Goal: Task Accomplishment & Management: Manage account settings

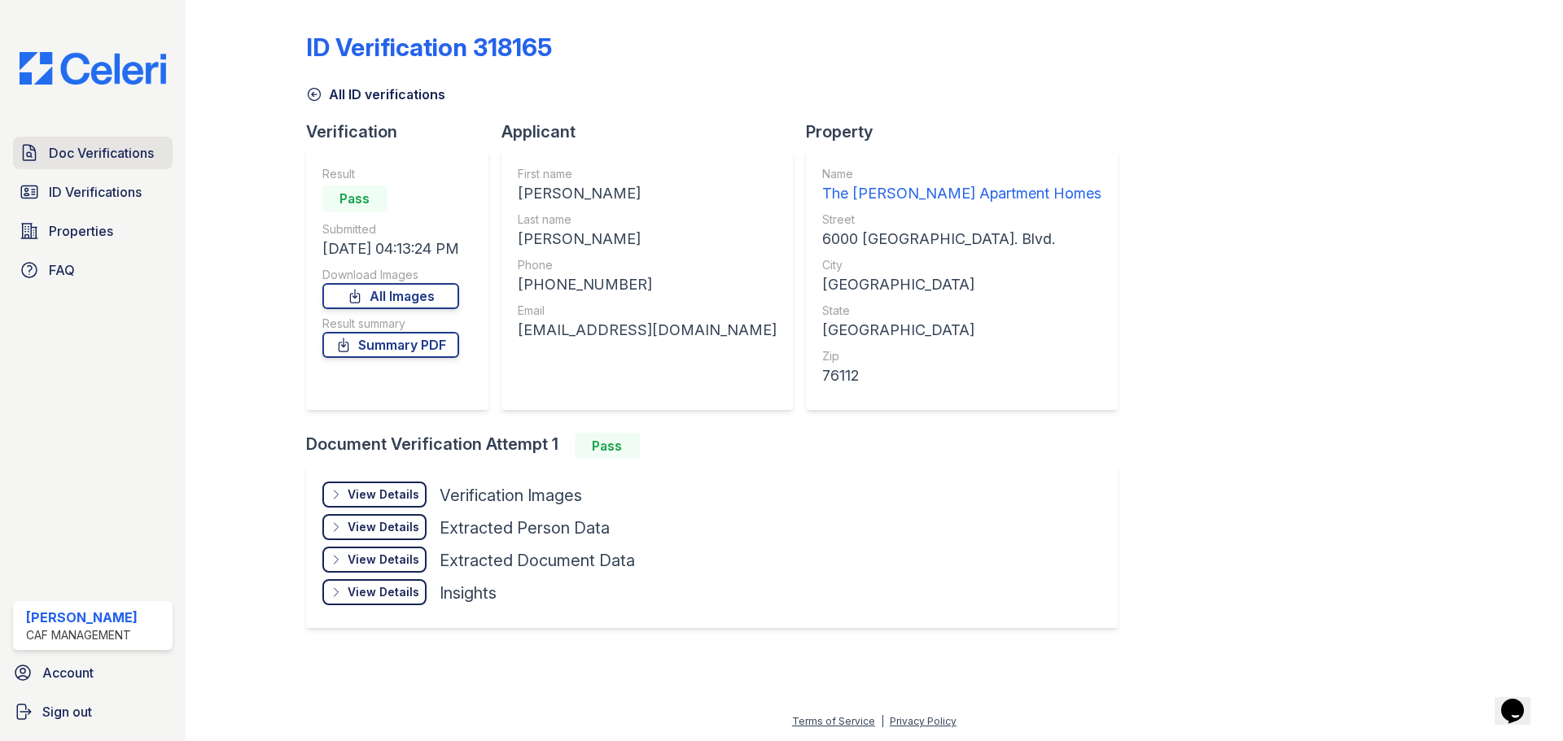
click at [111, 159] on span "Doc Verifications" at bounding box center [101, 153] width 105 height 20
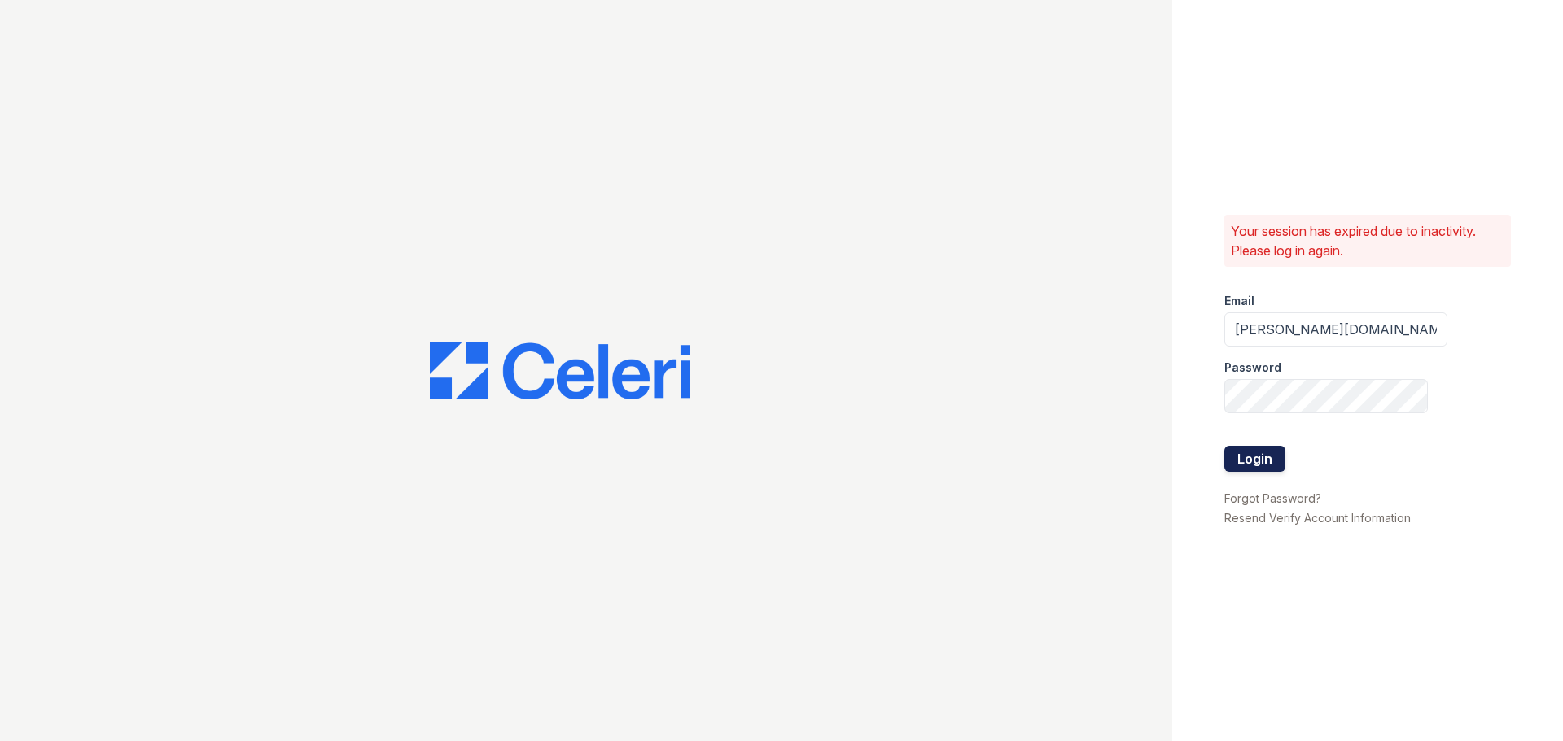
click at [1252, 457] on button "Login" at bounding box center [1254, 459] width 61 height 26
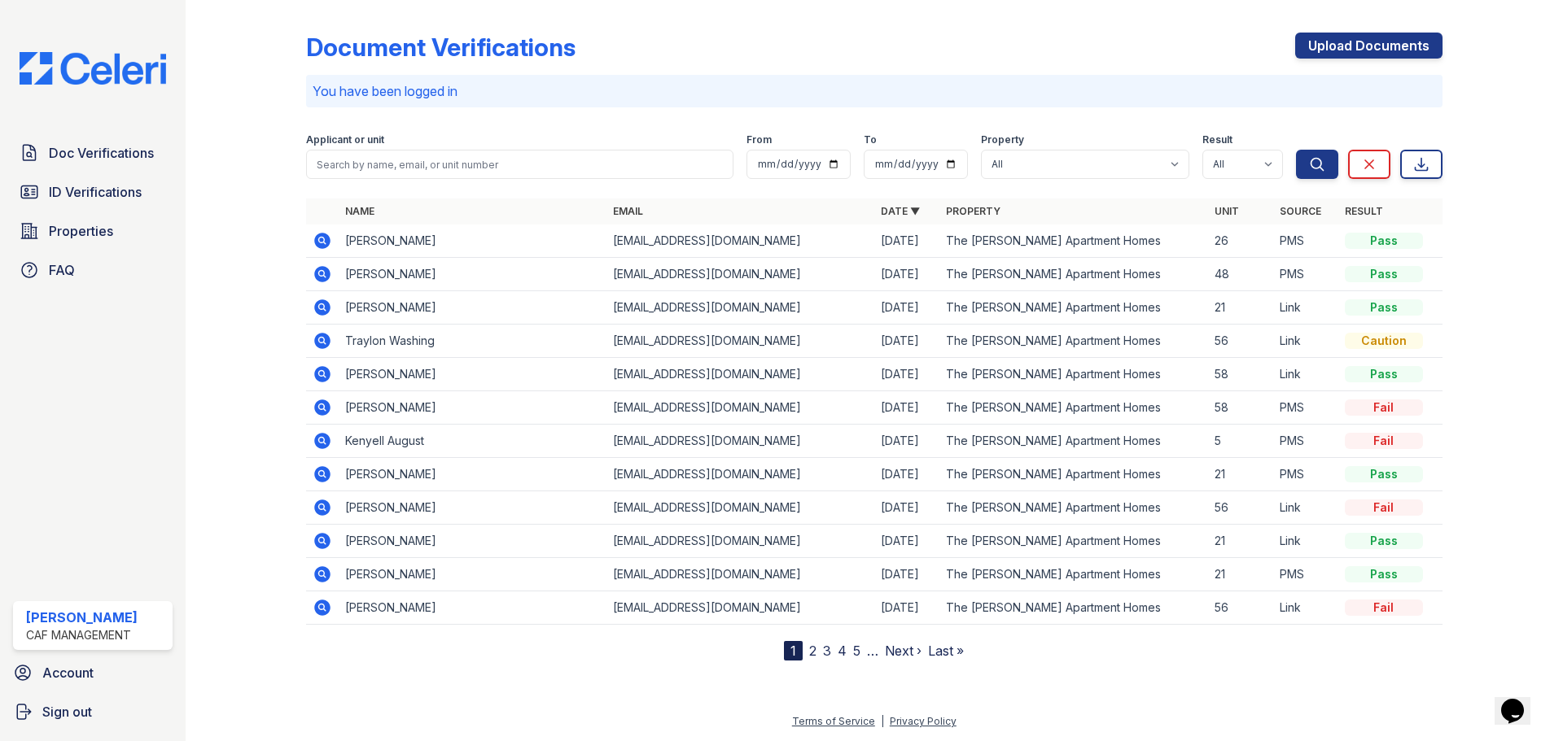
click at [810, 654] on link "2" at bounding box center [812, 651] width 7 height 16
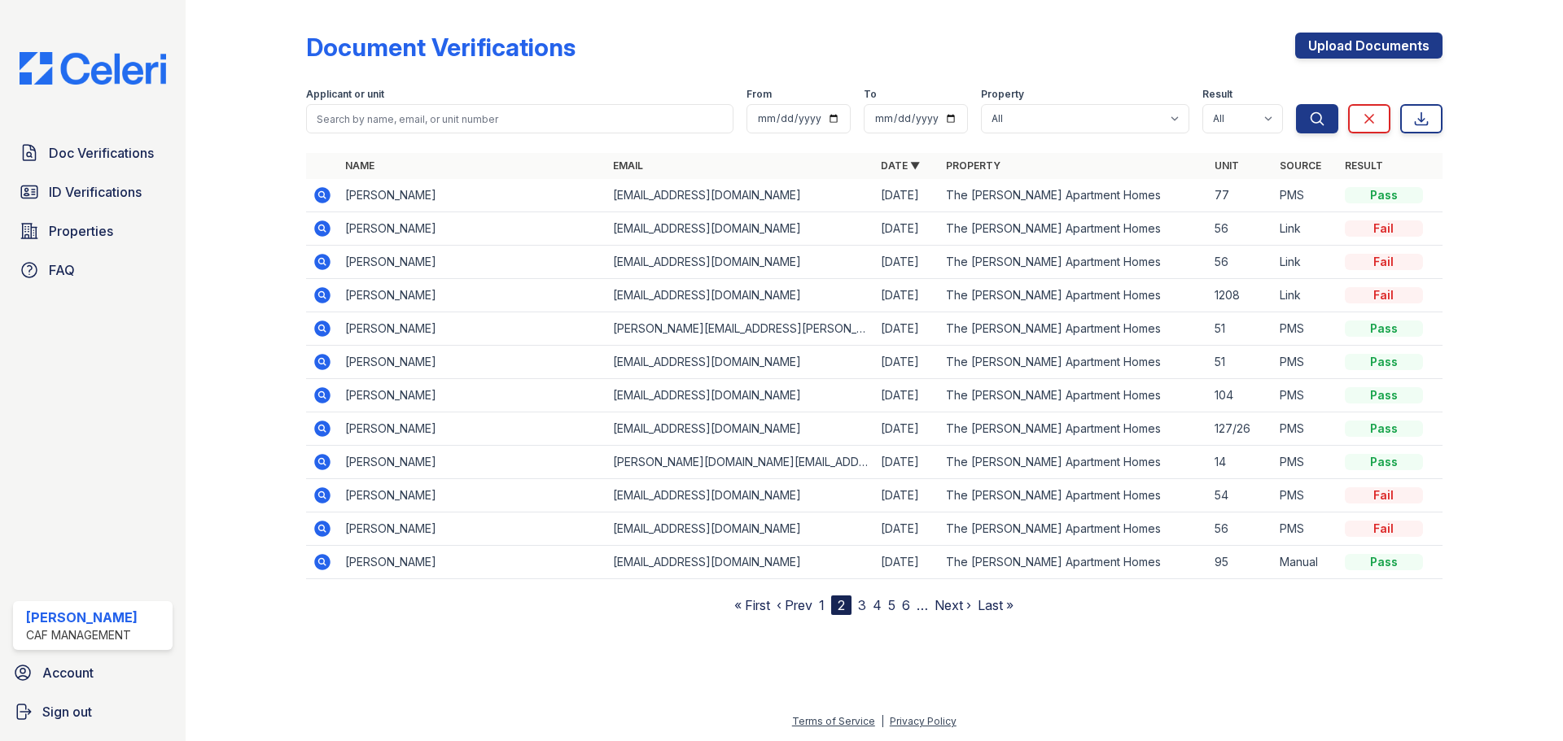
click at [818, 606] on nav "« First ‹ Prev 1 2 3 4 5 6 … Next › Last »" at bounding box center [873, 606] width 279 height 20
click at [822, 606] on link "1" at bounding box center [822, 605] width 6 height 16
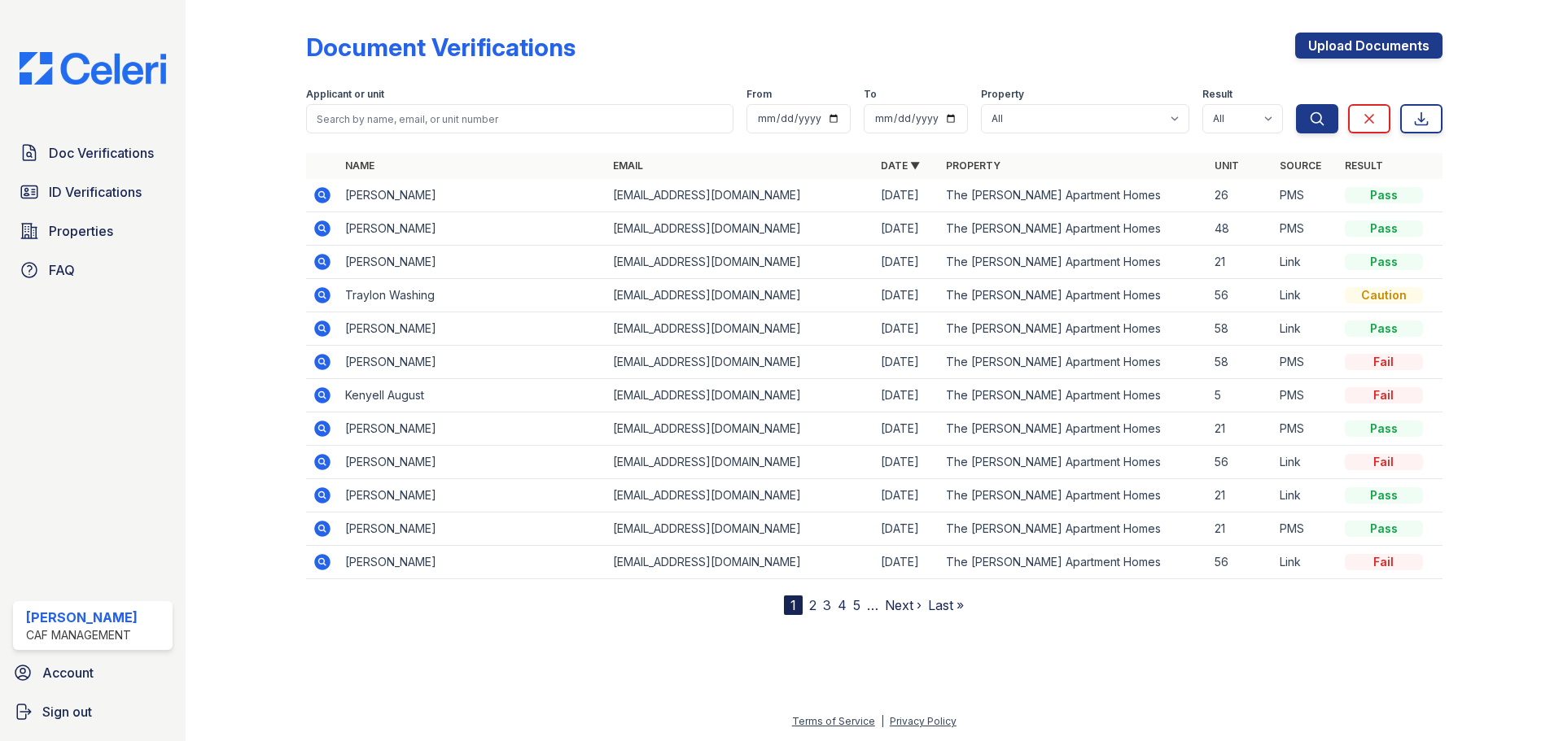
click at [321, 390] on icon at bounding box center [322, 395] width 16 height 16
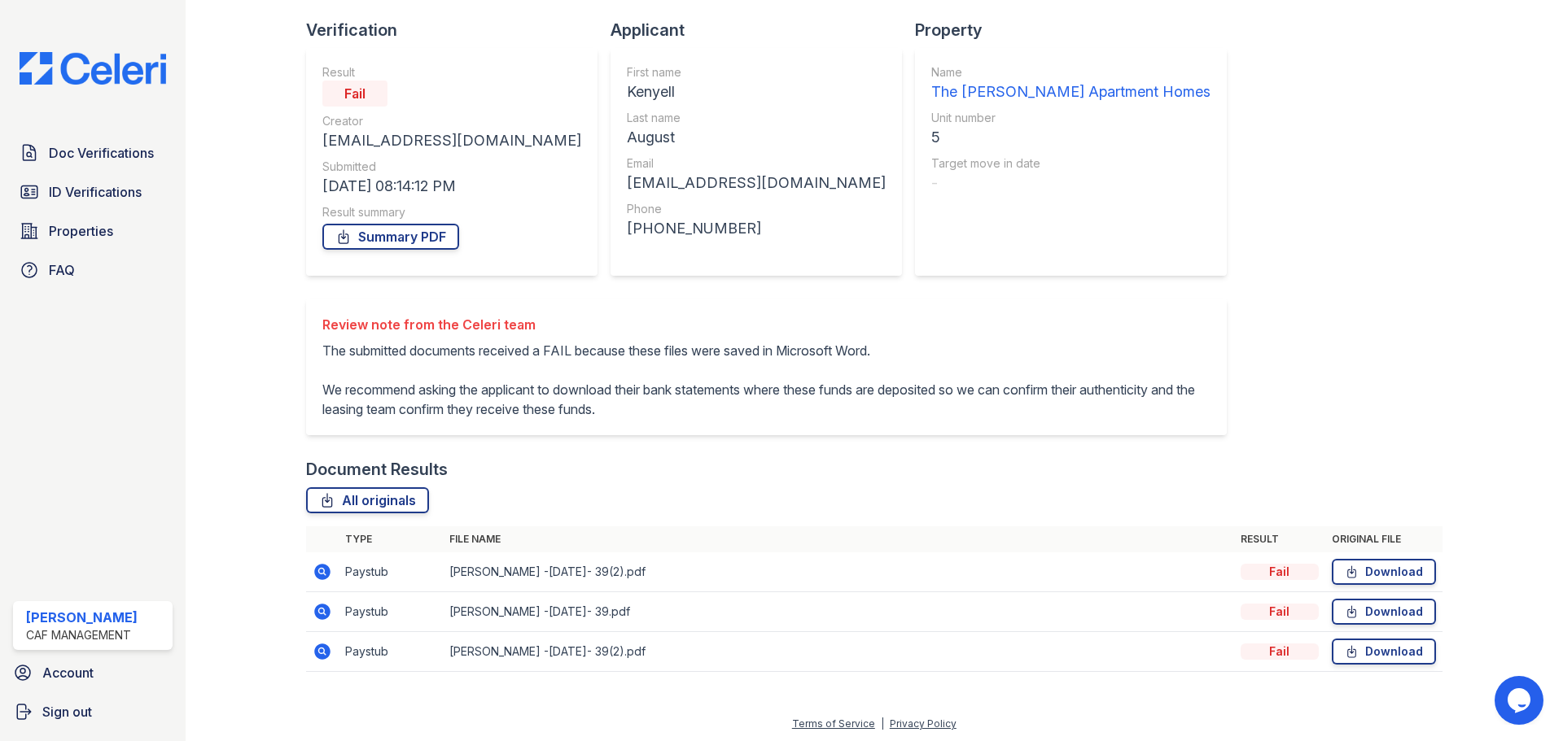
scroll to position [104, 0]
click at [1372, 650] on link "Download" at bounding box center [1383, 649] width 104 height 26
click at [1354, 608] on link "Download" at bounding box center [1383, 610] width 104 height 26
click at [1366, 564] on link "Download" at bounding box center [1383, 570] width 104 height 26
click at [1365, 645] on link "Download" at bounding box center [1383, 649] width 104 height 26
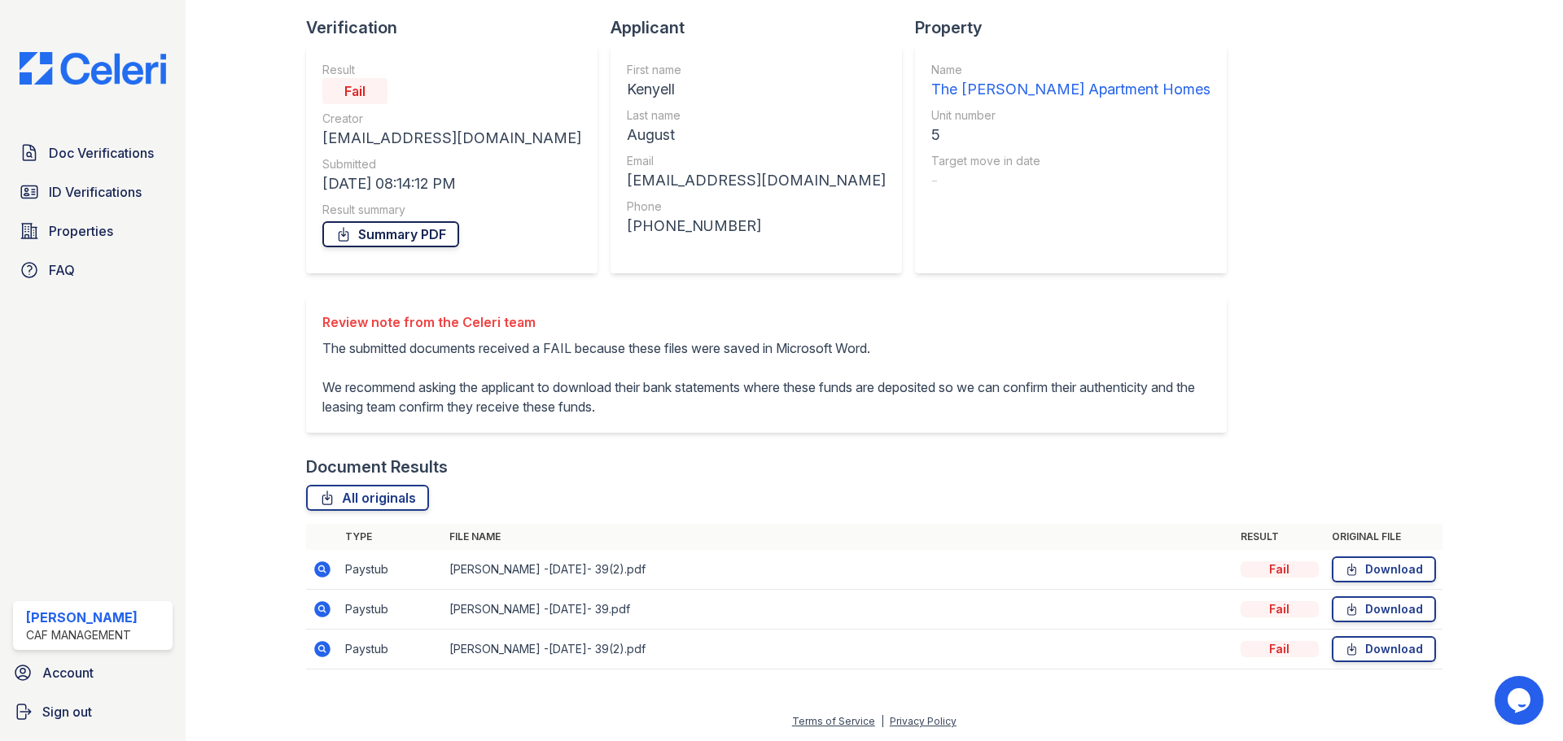
click at [368, 236] on link "Summary PDF" at bounding box center [390, 234] width 137 height 26
click at [126, 166] on link "Doc Verifications" at bounding box center [93, 153] width 160 height 33
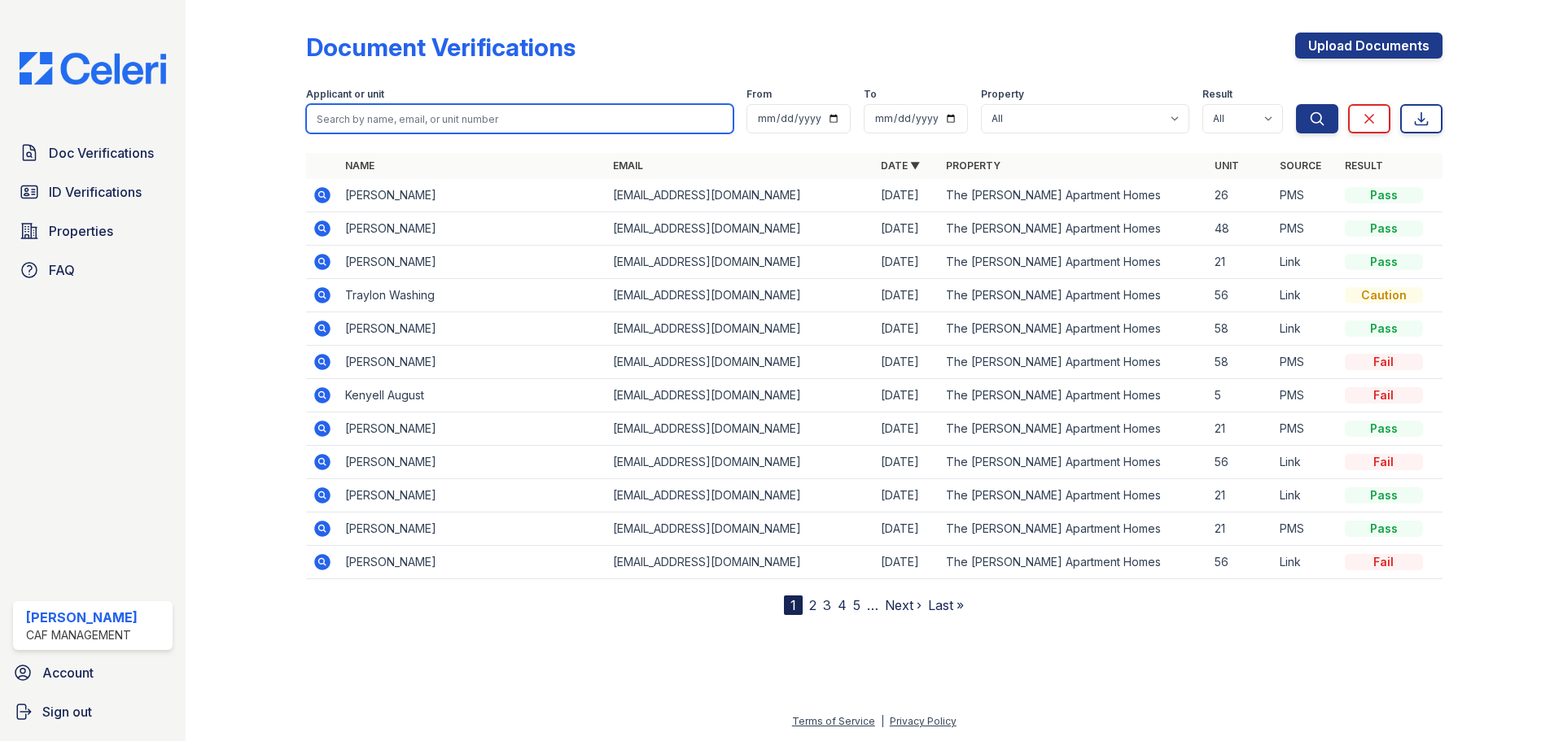
click at [520, 107] on input "search" at bounding box center [519, 118] width 427 height 29
type input "darnell"
click at [1296, 104] on button "Search" at bounding box center [1317, 118] width 42 height 29
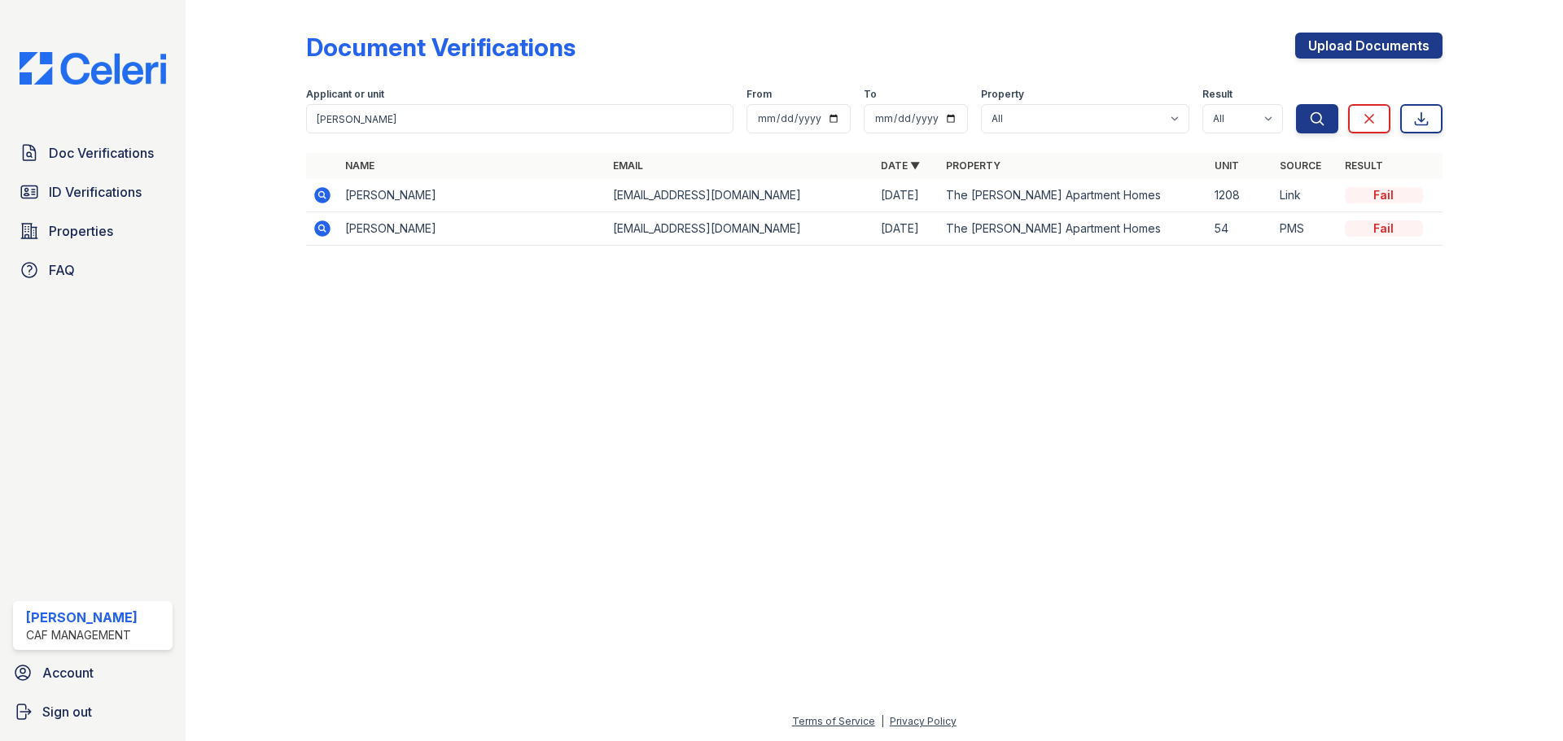
click at [319, 229] on icon at bounding box center [323, 229] width 20 height 20
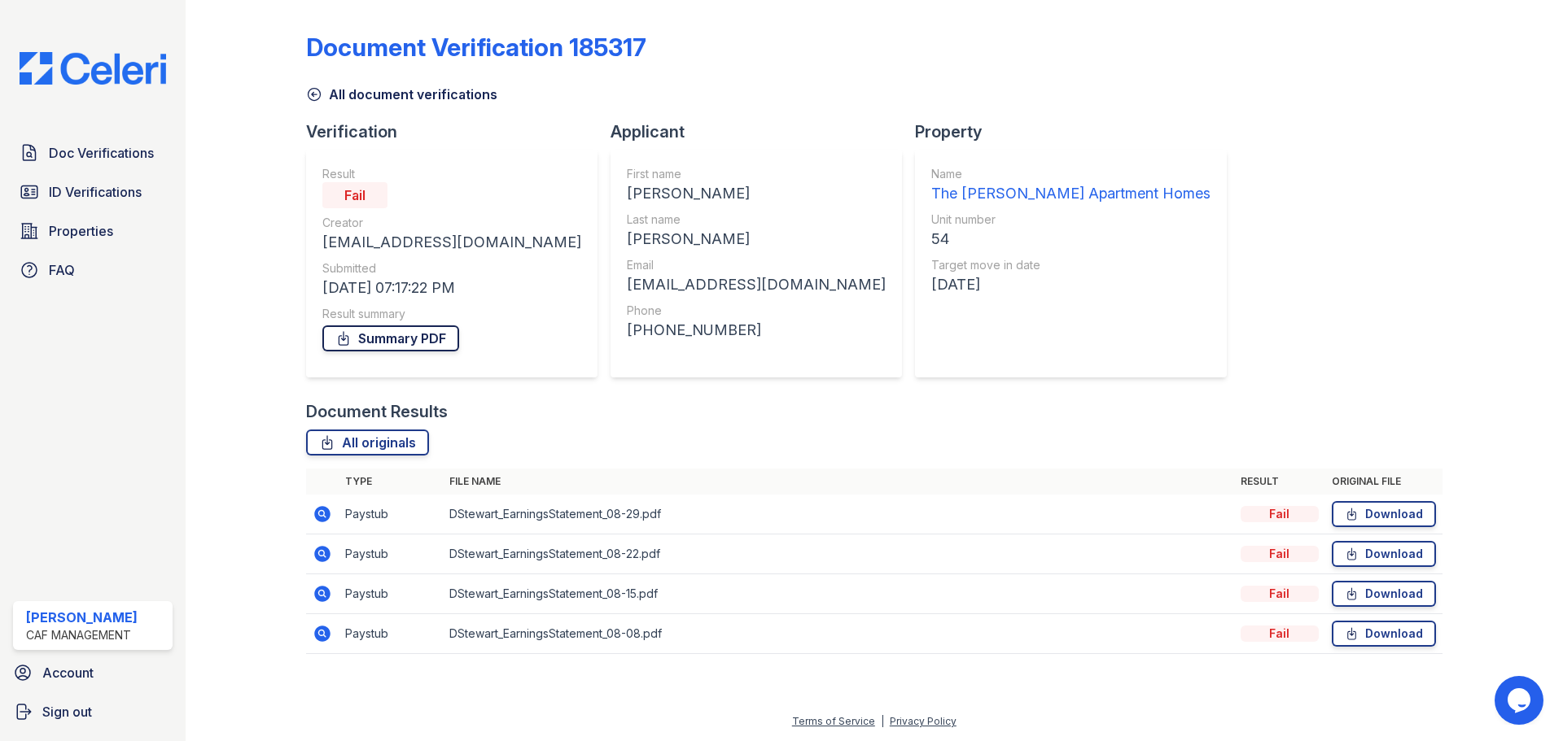
click at [425, 343] on link "Summary PDF" at bounding box center [390, 339] width 137 height 26
click at [94, 148] on span "Doc Verifications" at bounding box center [101, 153] width 105 height 20
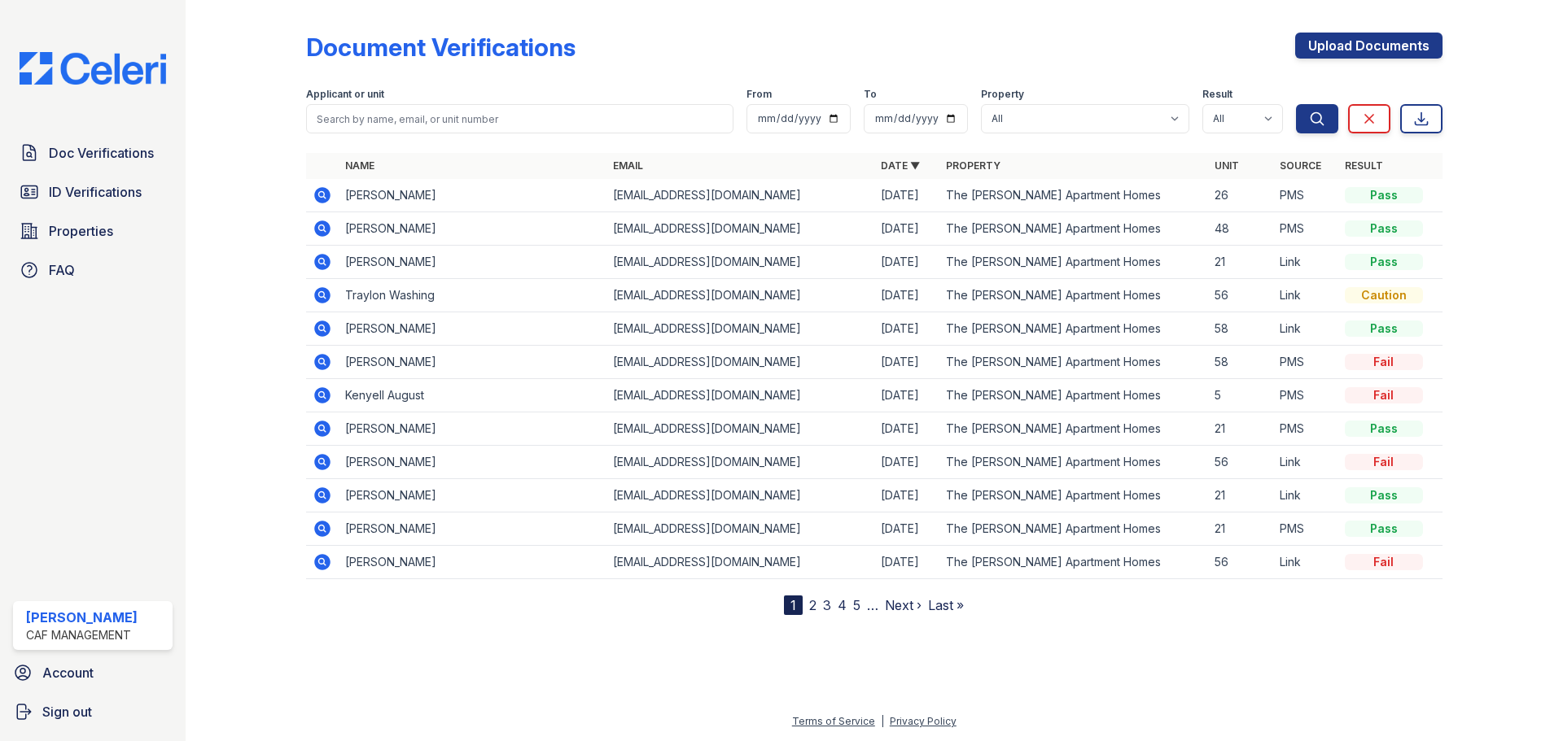
click at [315, 228] on icon at bounding box center [322, 229] width 16 height 16
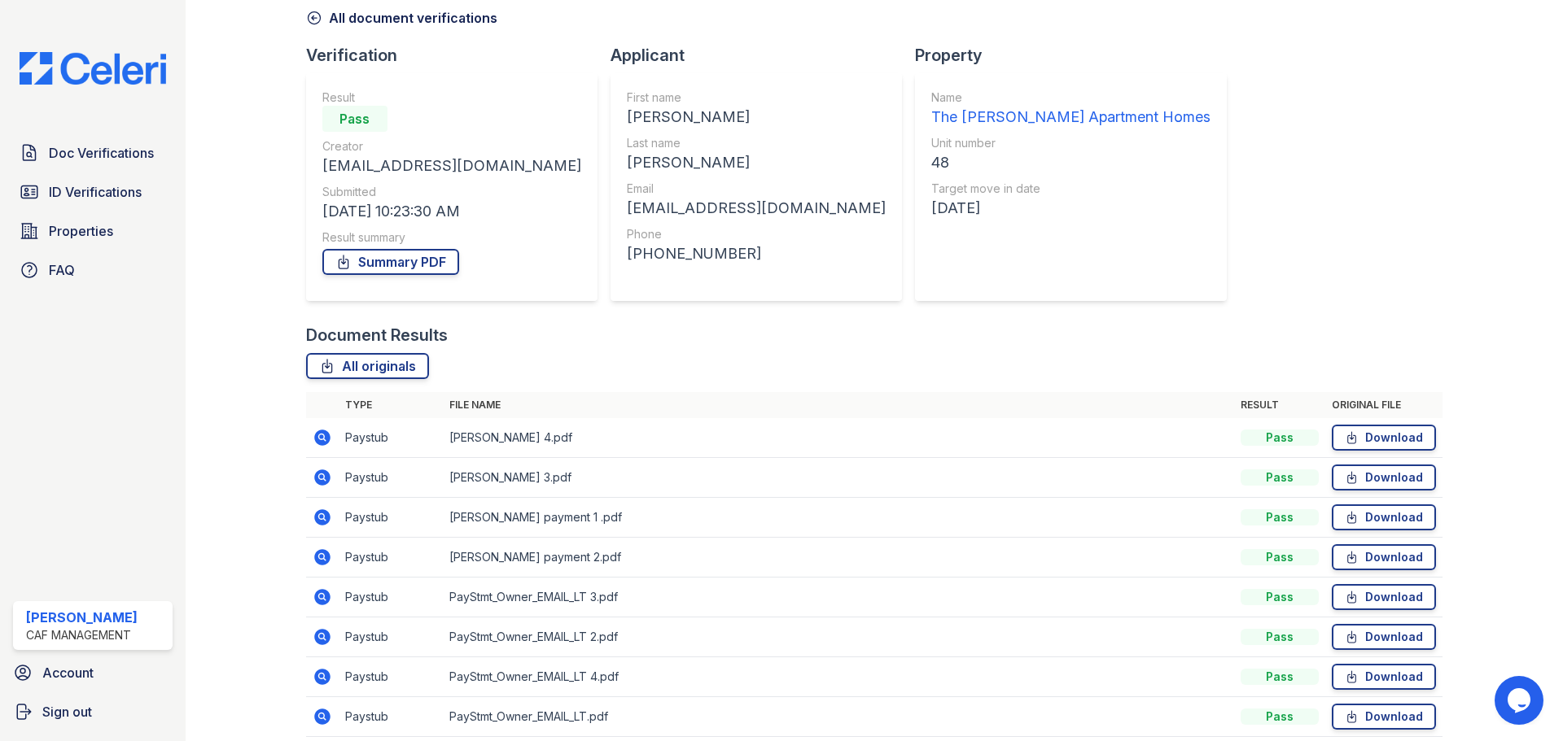
scroll to position [144, 0]
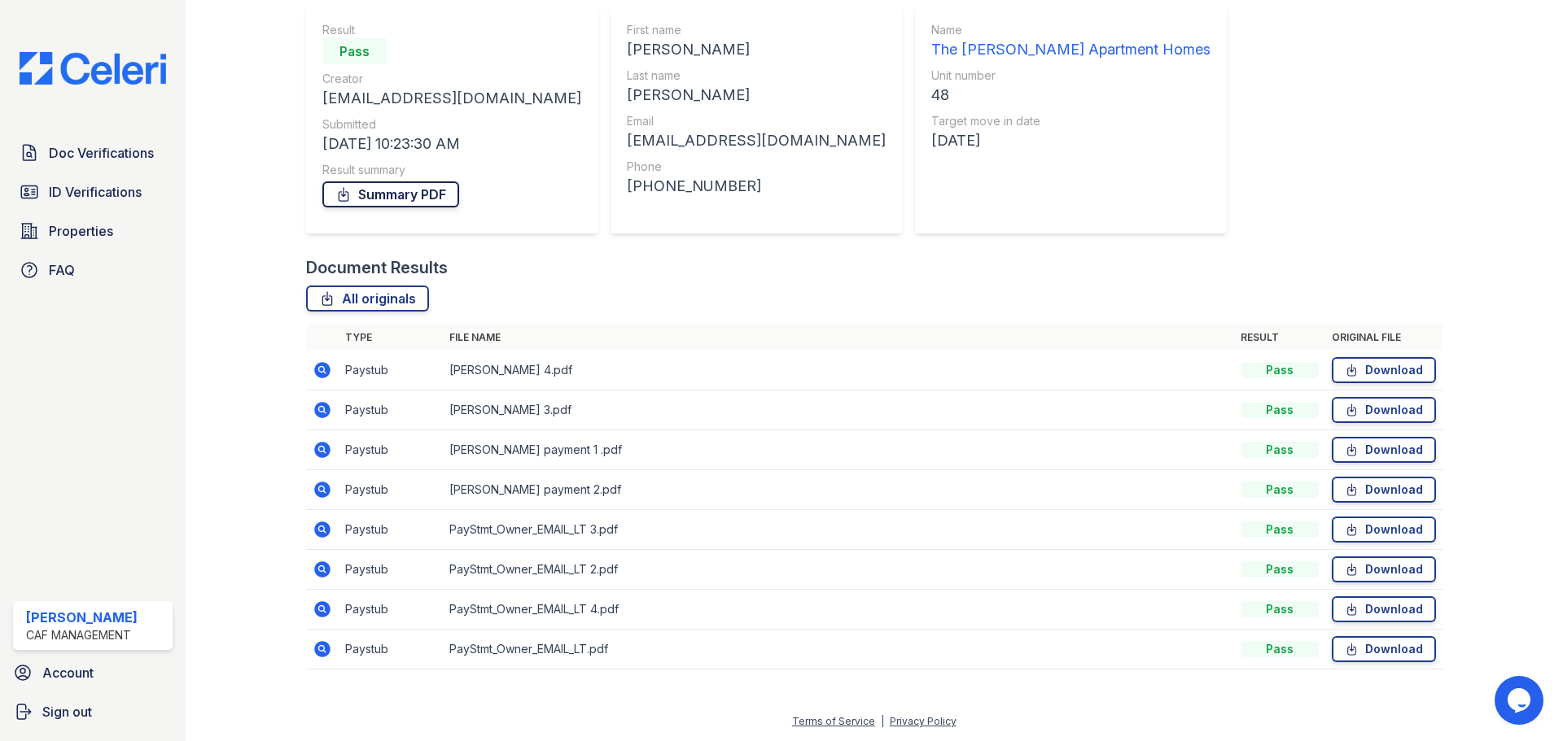
click at [394, 199] on link "Summary PDF" at bounding box center [390, 194] width 137 height 26
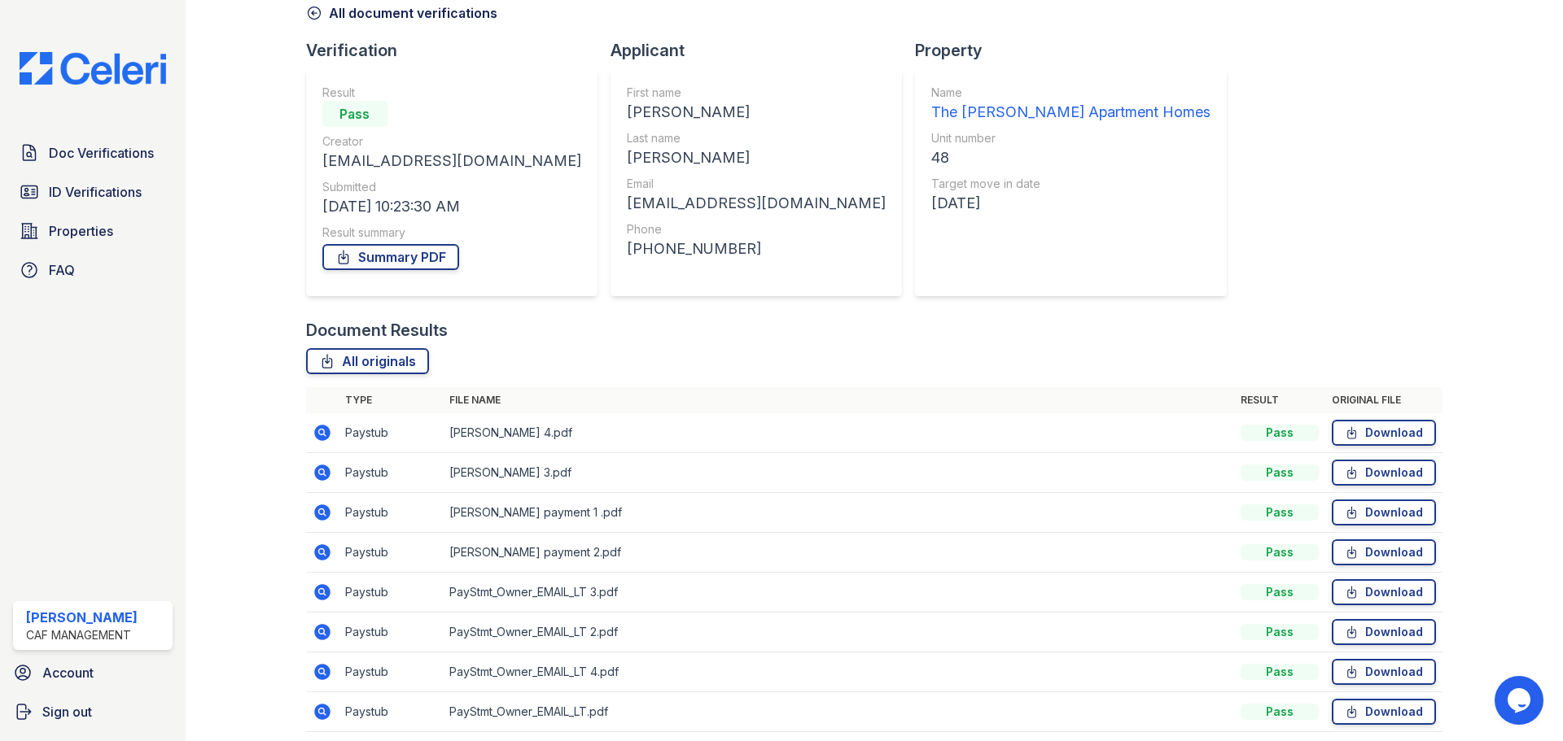
scroll to position [0, 0]
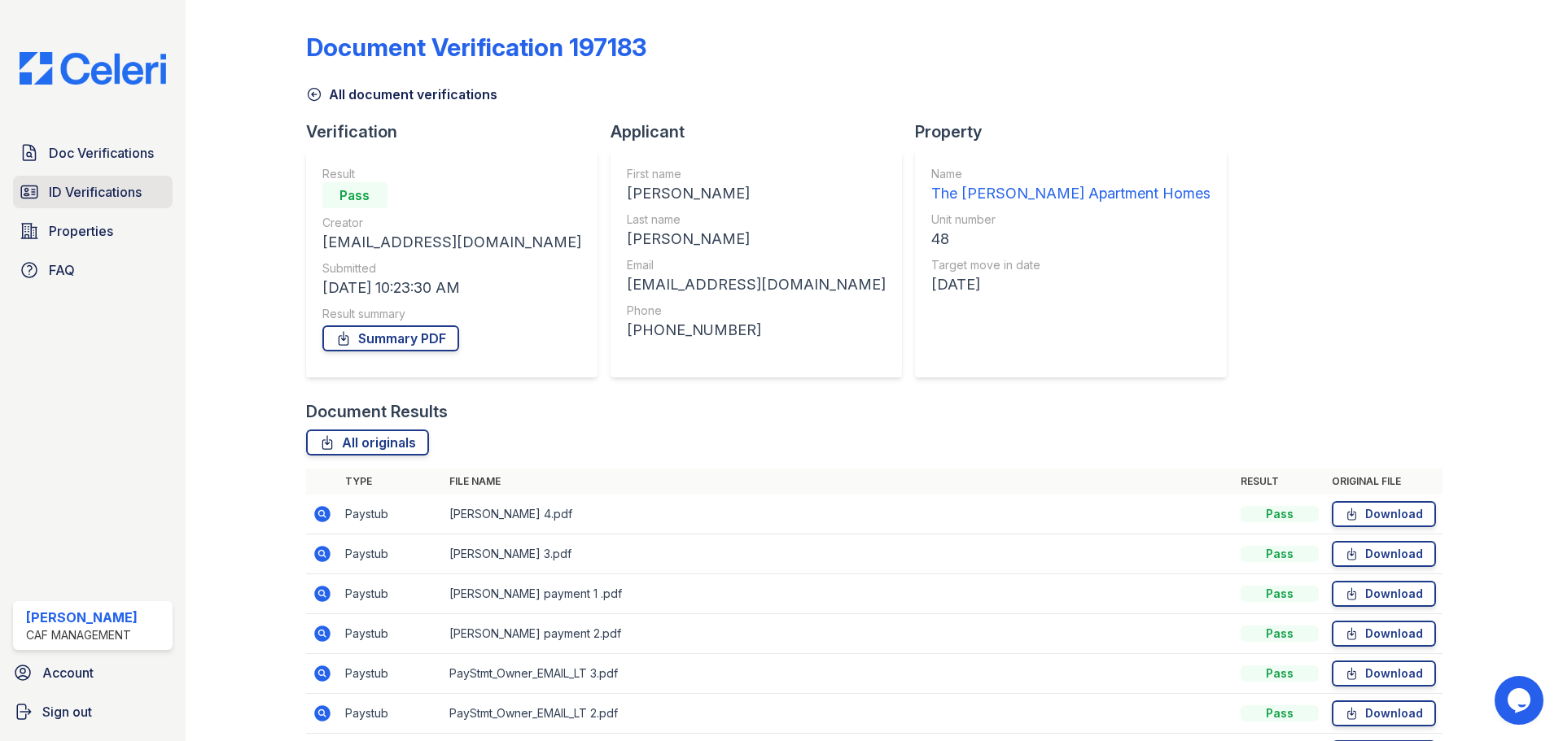
click at [48, 194] on link "ID Verifications" at bounding box center [93, 192] width 160 height 33
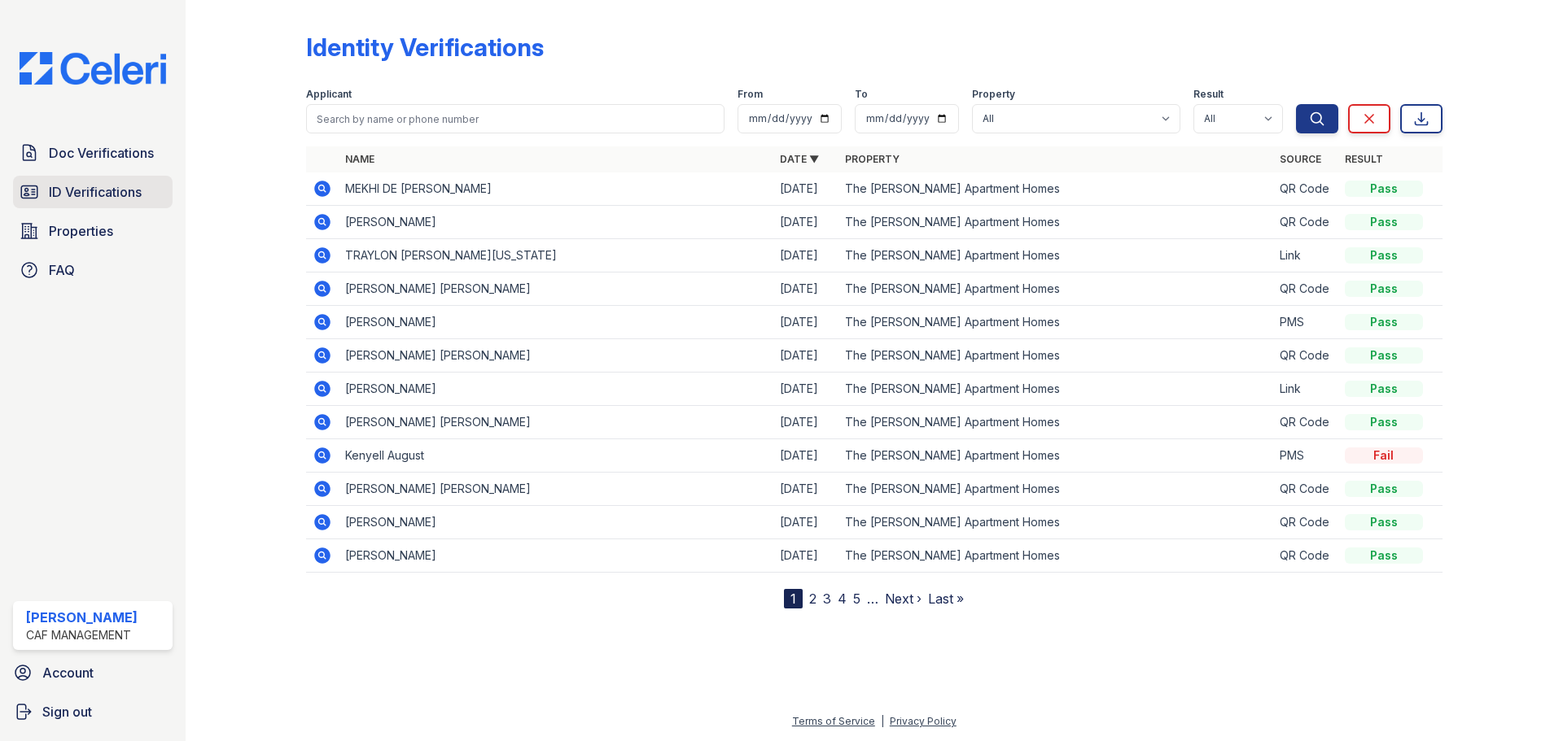
click at [73, 182] on link "ID Verifications" at bounding box center [93, 192] width 160 height 33
click at [76, 233] on span "Properties" at bounding box center [81, 231] width 64 height 20
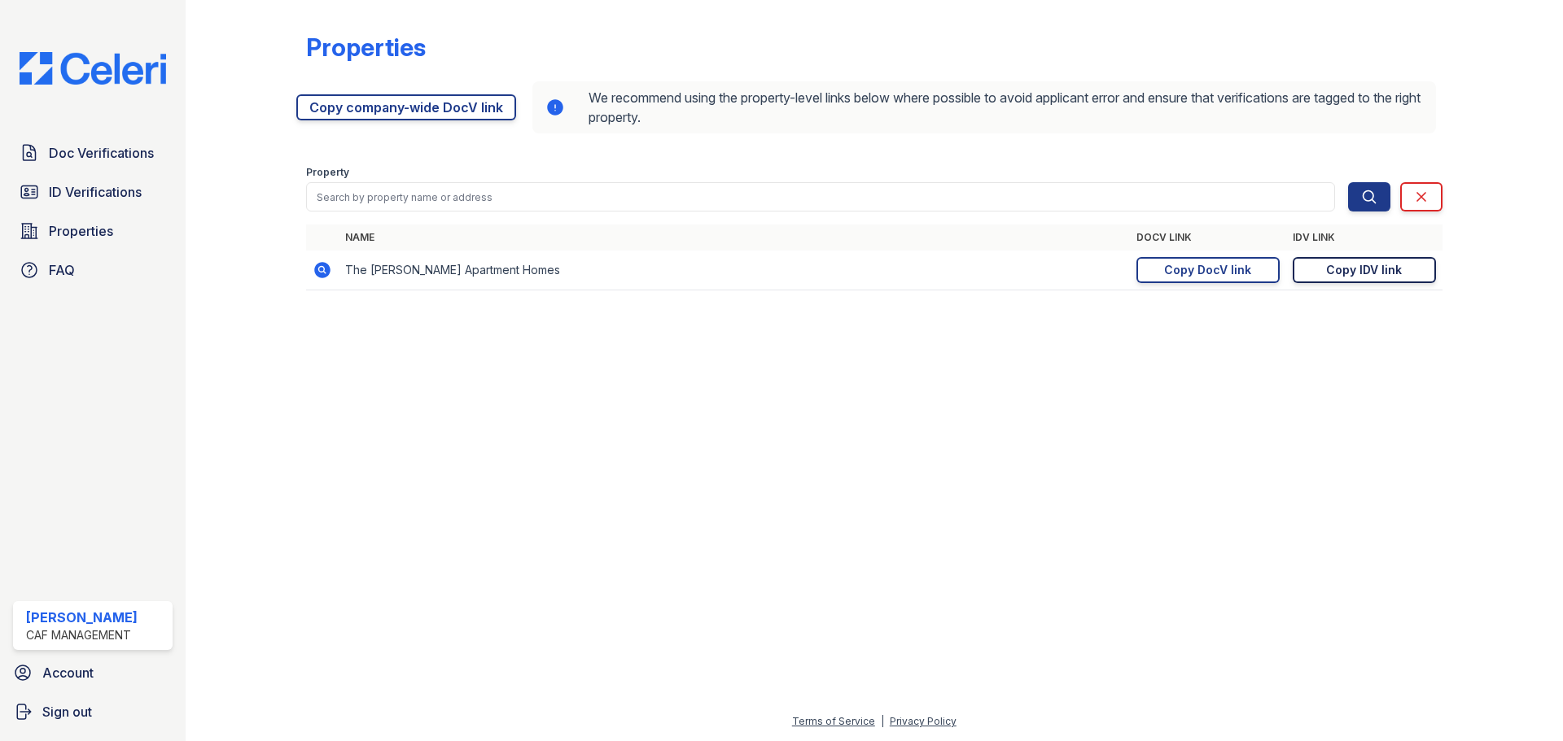
click at [1353, 267] on div "Copy IDV link" at bounding box center [1364, 270] width 76 height 16
click at [1211, 274] on div "Copy DocV link" at bounding box center [1207, 270] width 87 height 16
